Goal: Find specific page/section: Find specific page/section

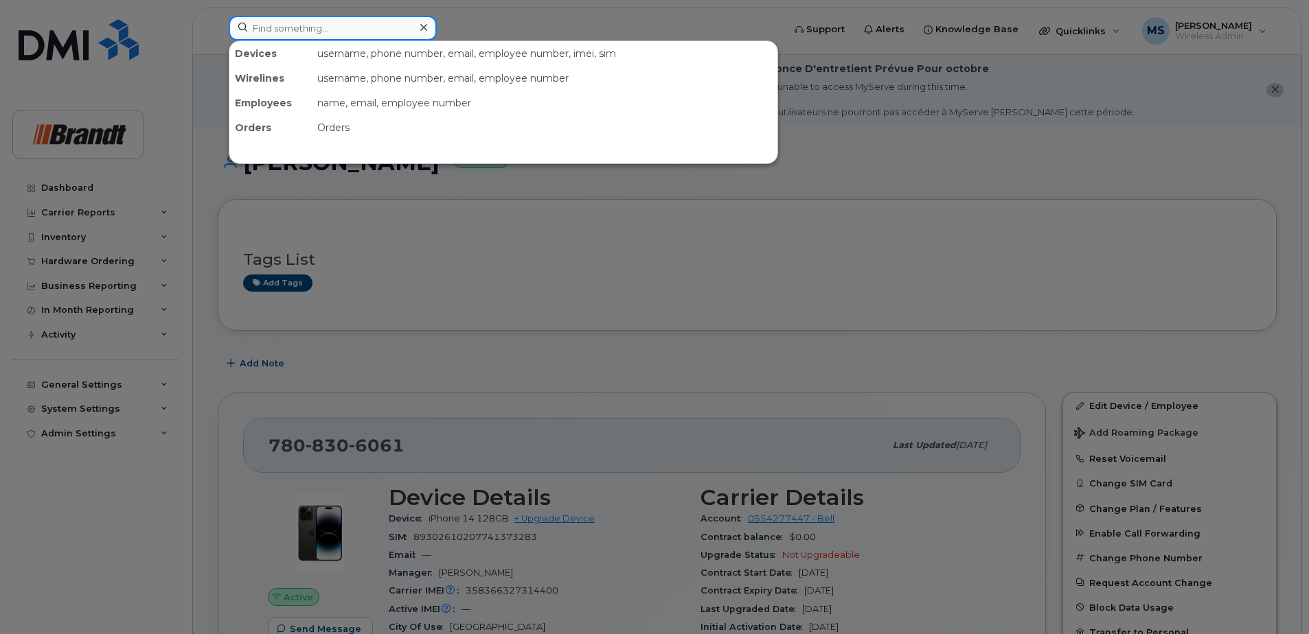
drag, startPoint x: 369, startPoint y: 30, endPoint x: 382, endPoint y: 30, distance: 13.1
click at [371, 30] on input at bounding box center [333, 28] width 208 height 25
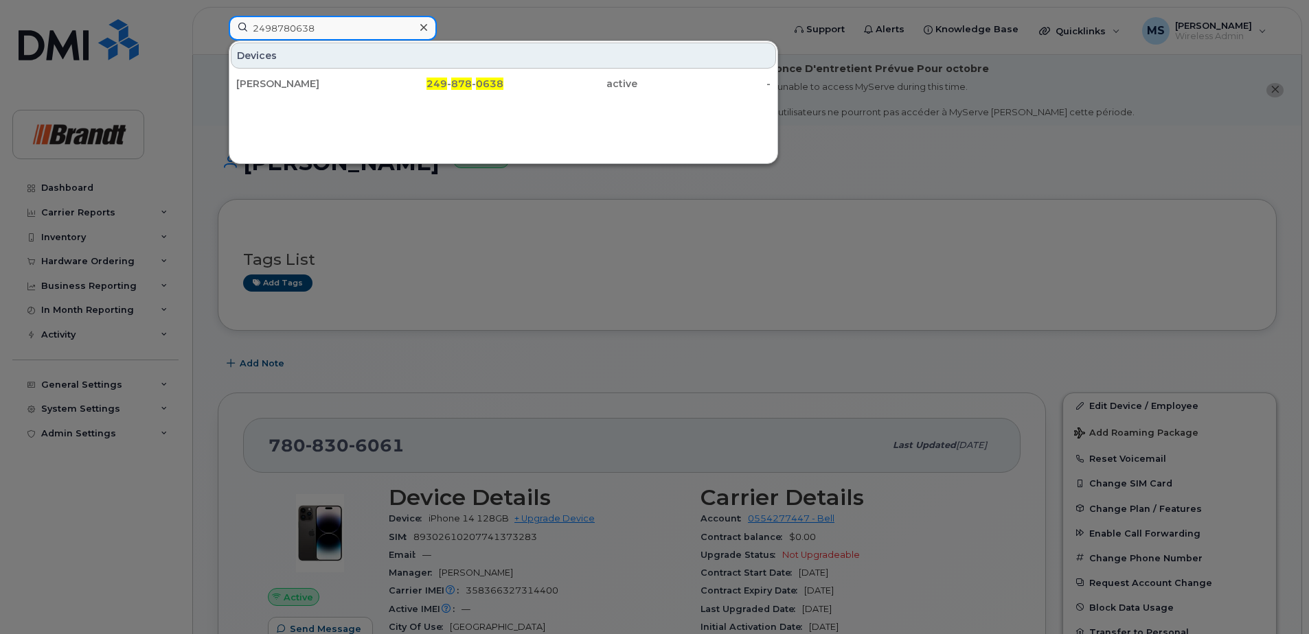
type input "2498780638"
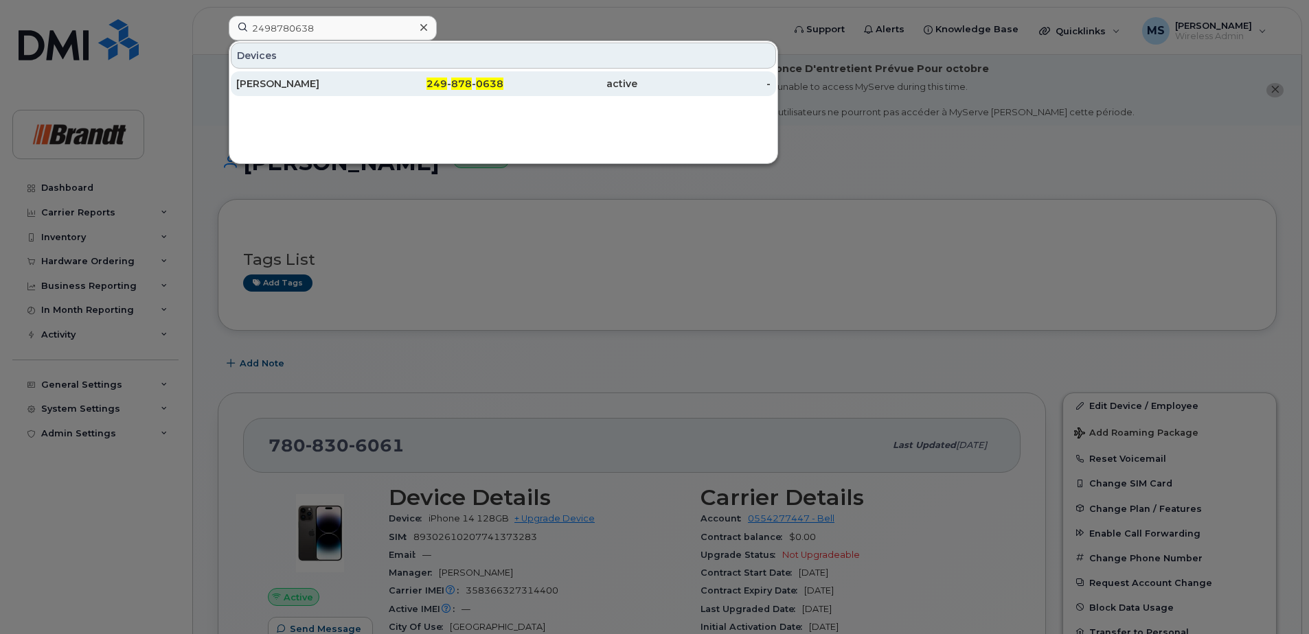
click at [281, 76] on div "[PERSON_NAME]" at bounding box center [303, 83] width 134 height 25
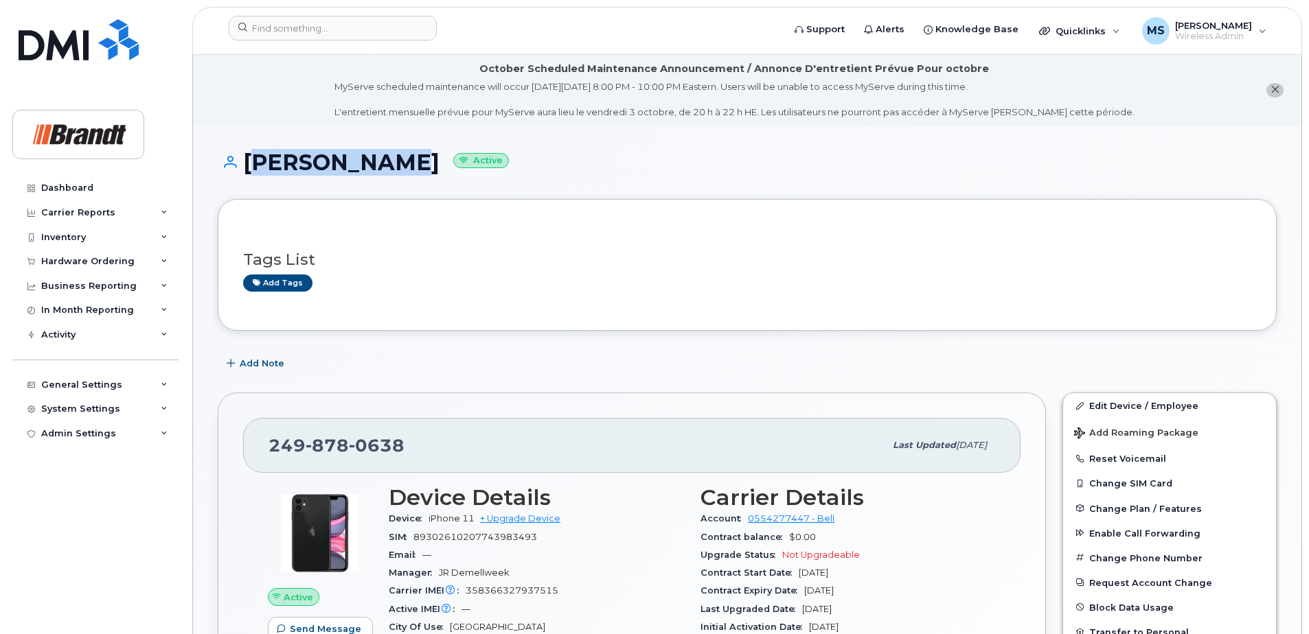
drag, startPoint x: 410, startPoint y: 159, endPoint x: 240, endPoint y: 163, distance: 169.6
click at [240, 163] on h1 "[PERSON_NAME] Active" at bounding box center [747, 162] width 1059 height 24
drag, startPoint x: 240, startPoint y: 163, endPoint x: 283, endPoint y: 161, distance: 42.6
copy h1 "[PERSON_NAME]"
